Goal: Information Seeking & Learning: Learn about a topic

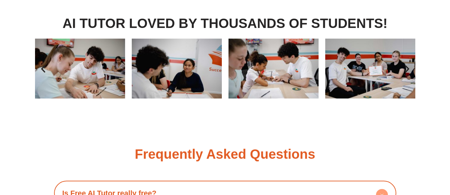
scroll to position [1072, 0]
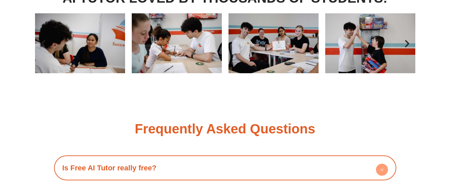
click at [146, 156] on div "Is Free AI Tutor really free? Yes! Free AI Tutor is completely free for all use…" at bounding box center [225, 168] width 342 height 25
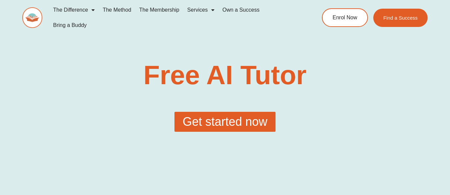
scroll to position [1072, 0]
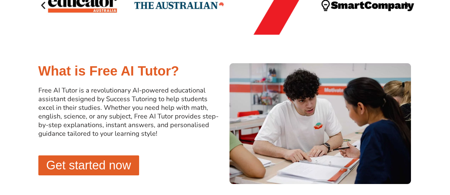
scroll to position [0, 0]
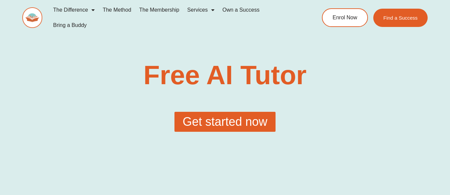
click at [182, 116] on span "Get started now" at bounding box center [224, 122] width 85 height 12
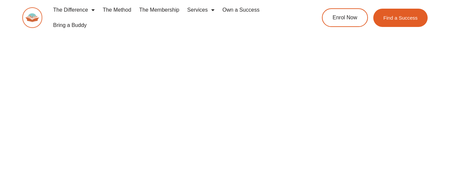
click at [390, 22] on div "The Difference Personalised Program Inspirational Tutors Motivational Learning …" at bounding box center [224, 20] width 405 height 41
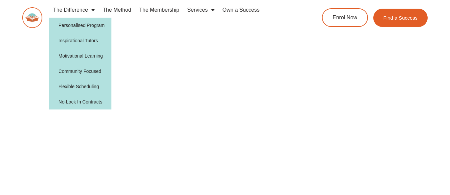
click at [79, 8] on link "The Difference" at bounding box center [74, 9] width 50 height 15
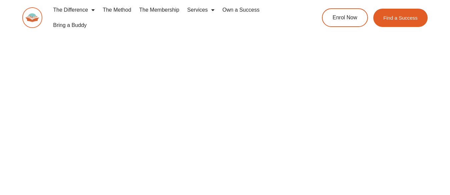
click at [79, 9] on link "The Difference" at bounding box center [74, 9] width 50 height 15
